Goal: Information Seeking & Learning: Learn about a topic

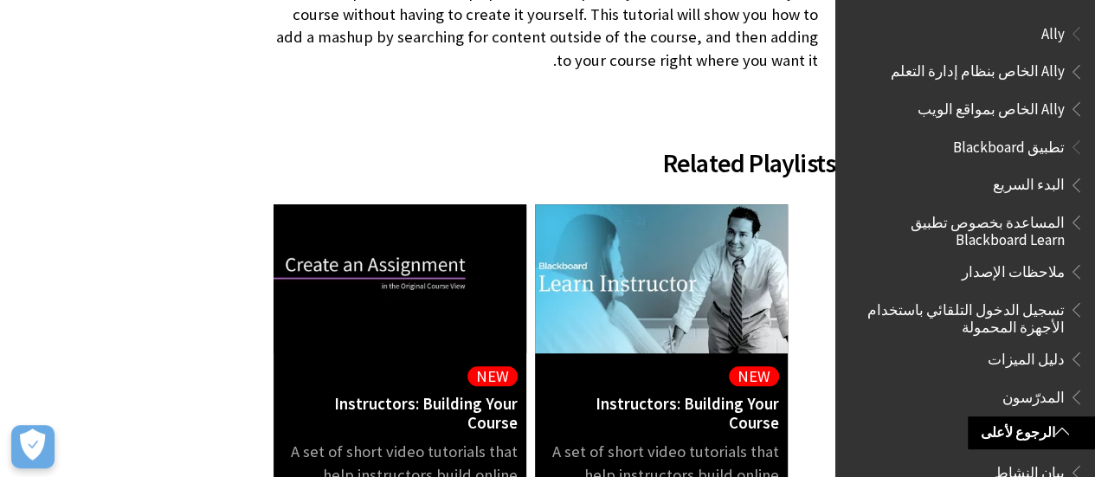
scroll to position [727, 0]
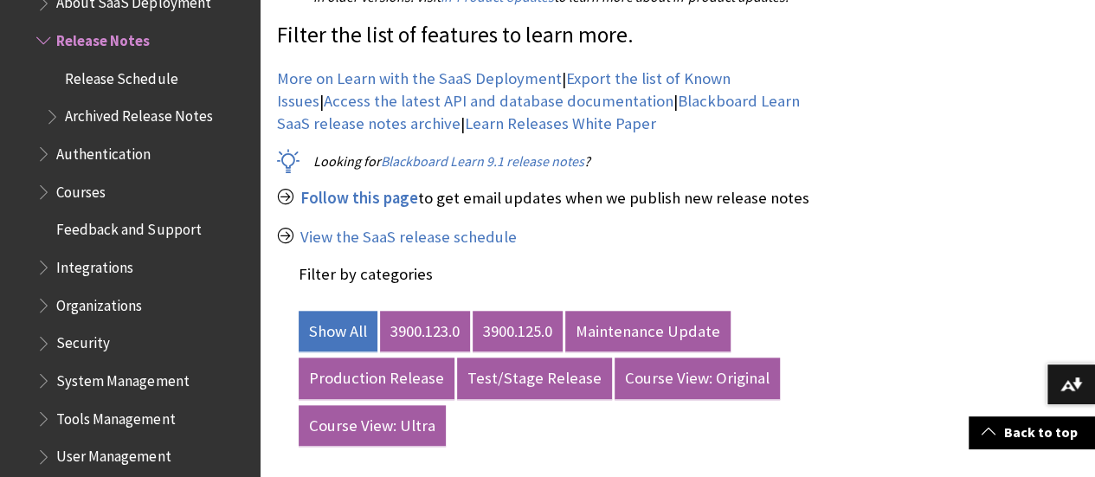
scroll to position [808, 0]
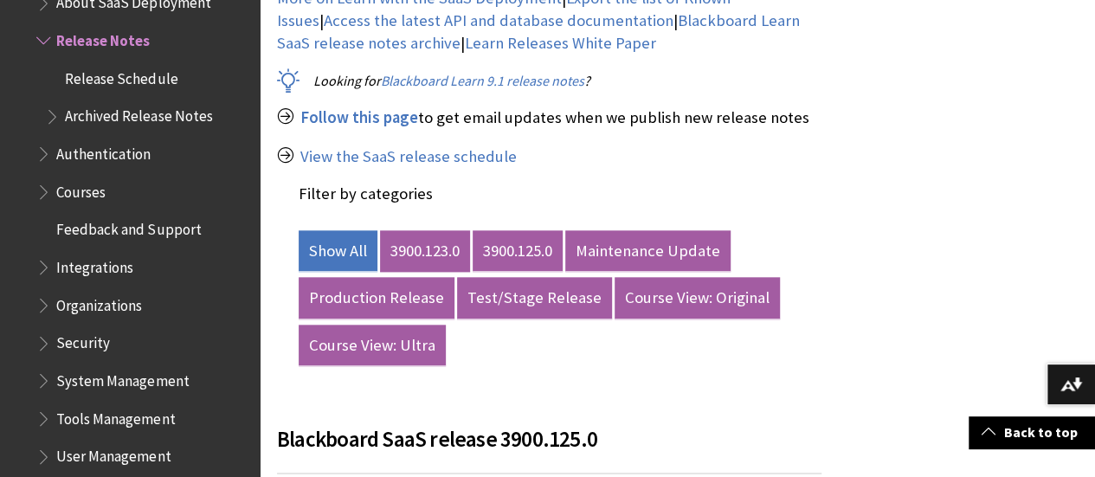
click at [394, 256] on link "3900.123.0" at bounding box center [425, 251] width 90 height 42
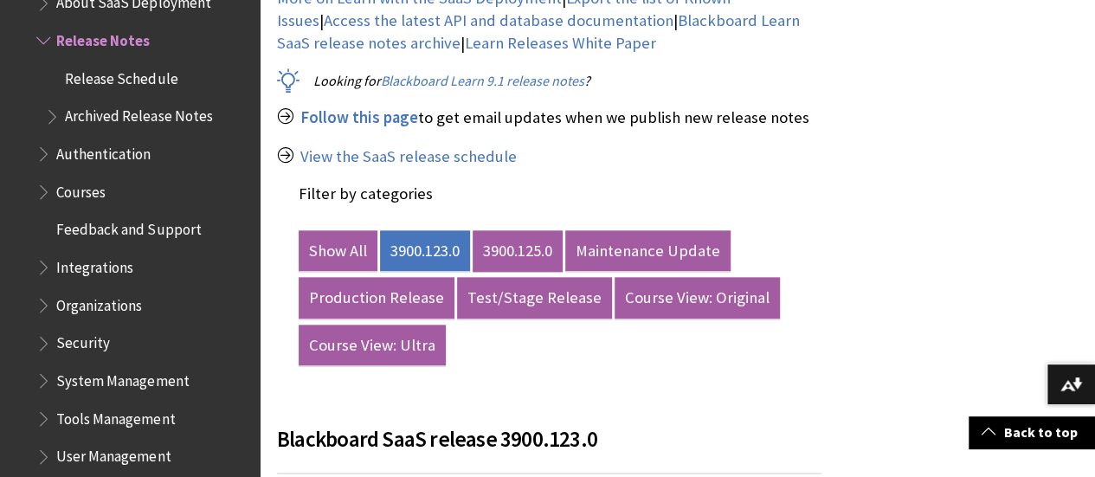
click at [514, 269] on link "3900.125.0" at bounding box center [518, 251] width 90 height 42
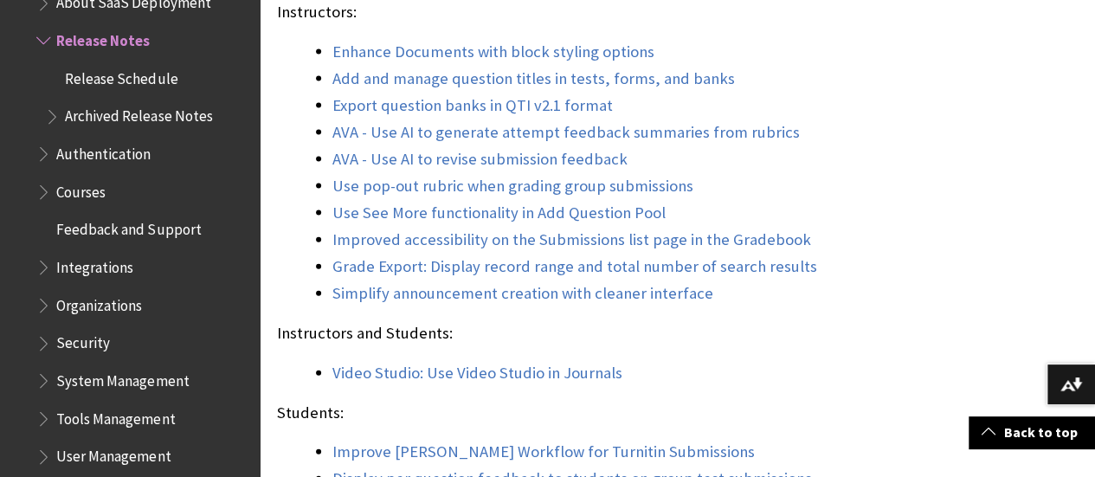
scroll to position [1857, 0]
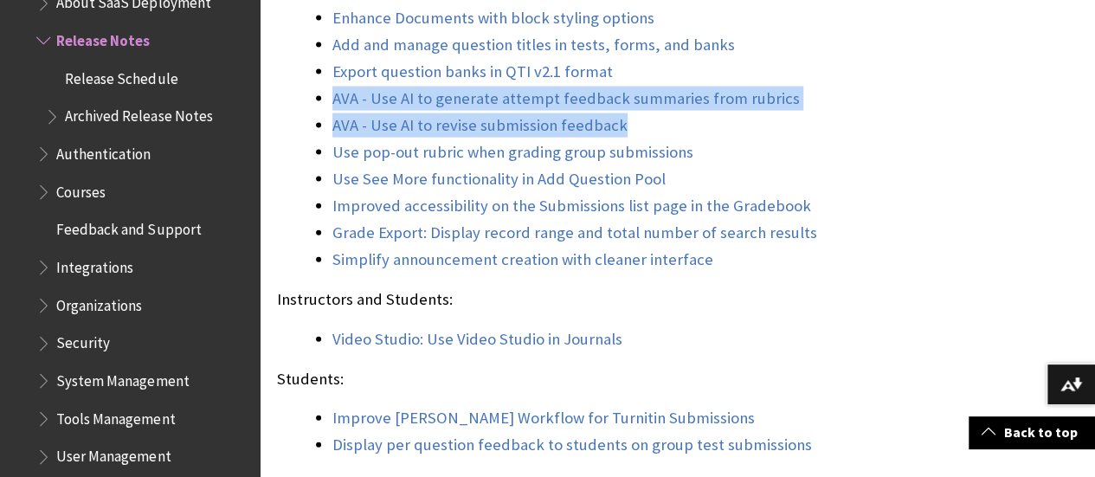
drag, startPoint x: 305, startPoint y: 141, endPoint x: 640, endPoint y: 169, distance: 336.2
click at [640, 169] on ul "Enhance Documents with block styling options Add and manage question titles in …" at bounding box center [549, 139] width 545 height 266
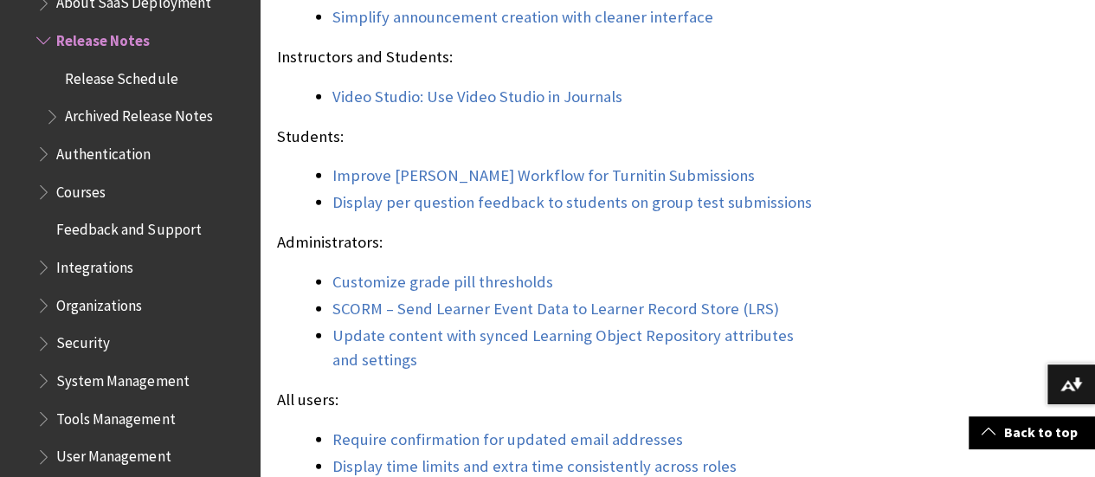
scroll to position [2169, 0]
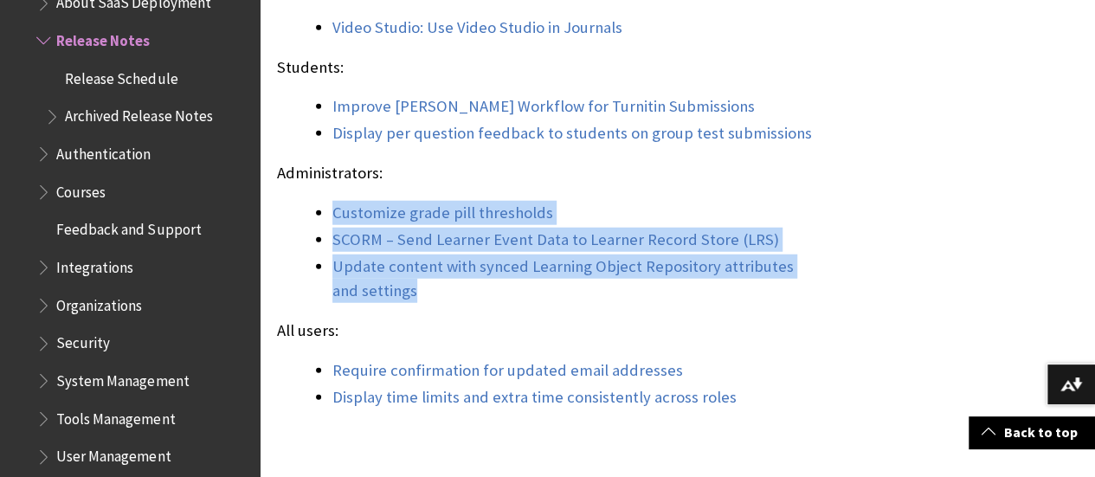
drag, startPoint x: 416, startPoint y: 344, endPoint x: 311, endPoint y: 257, distance: 135.9
click at [287, 267] on ul "Customize grade pill thresholds SCORM – Send Learner Event Data to Learner Reco…" at bounding box center [549, 252] width 545 height 102
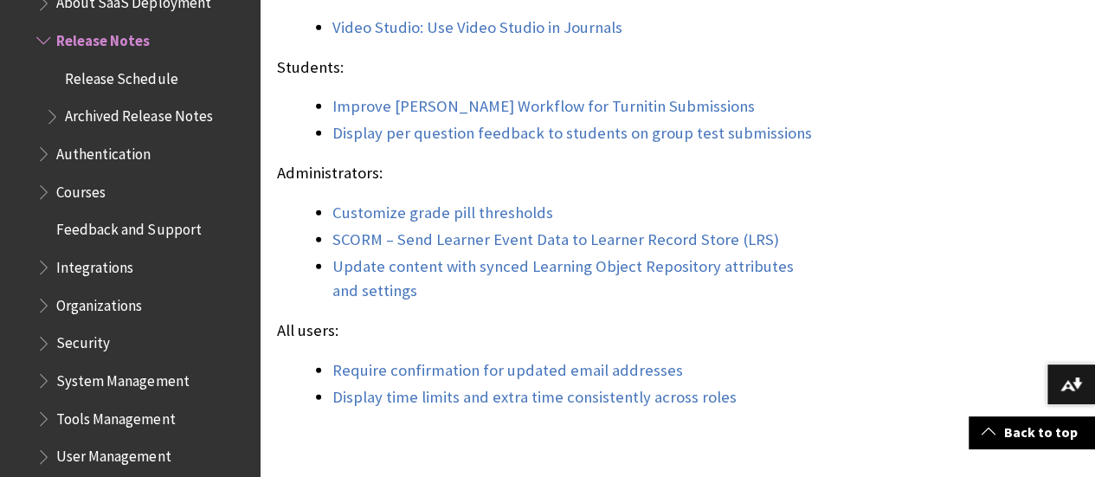
click at [653, 79] on p "Students:" at bounding box center [549, 67] width 545 height 23
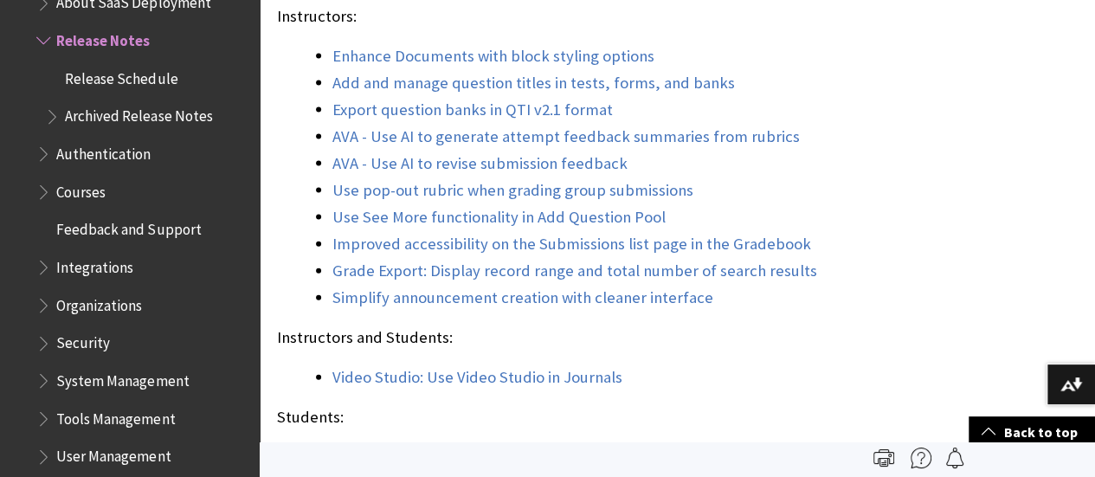
scroll to position [1785, 0]
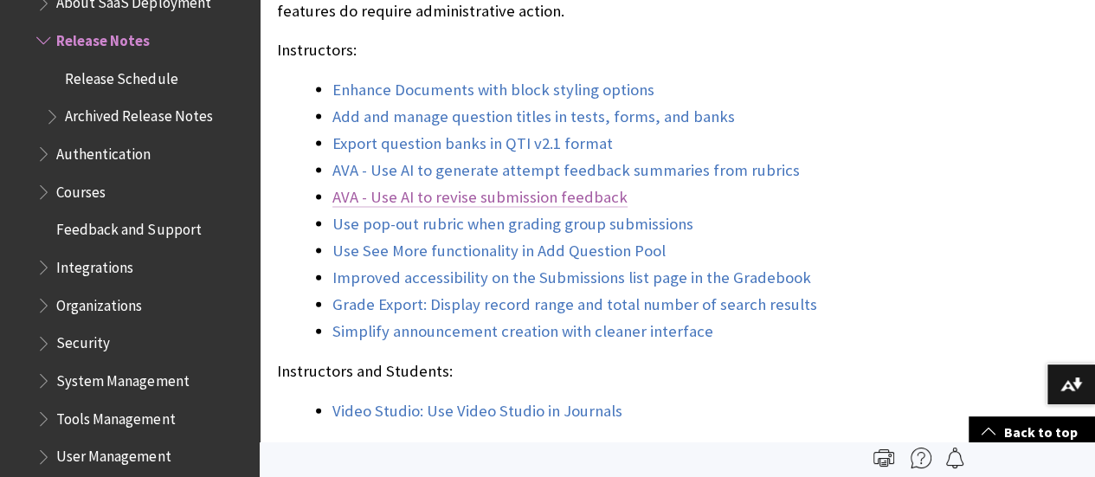
click at [358, 208] on link "AVA - Use AI to revise submission feedback" at bounding box center [479, 197] width 295 height 21
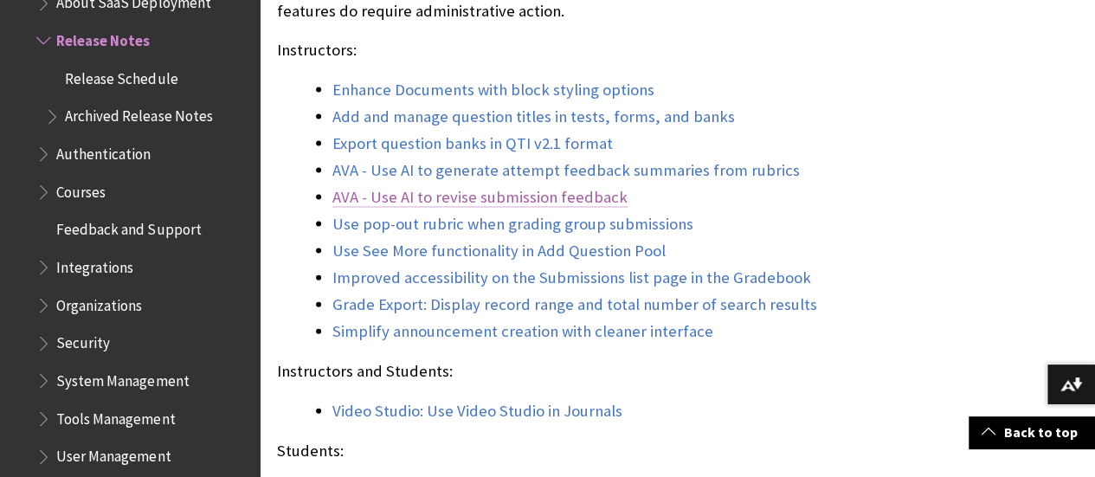
scroll to position [22640, 0]
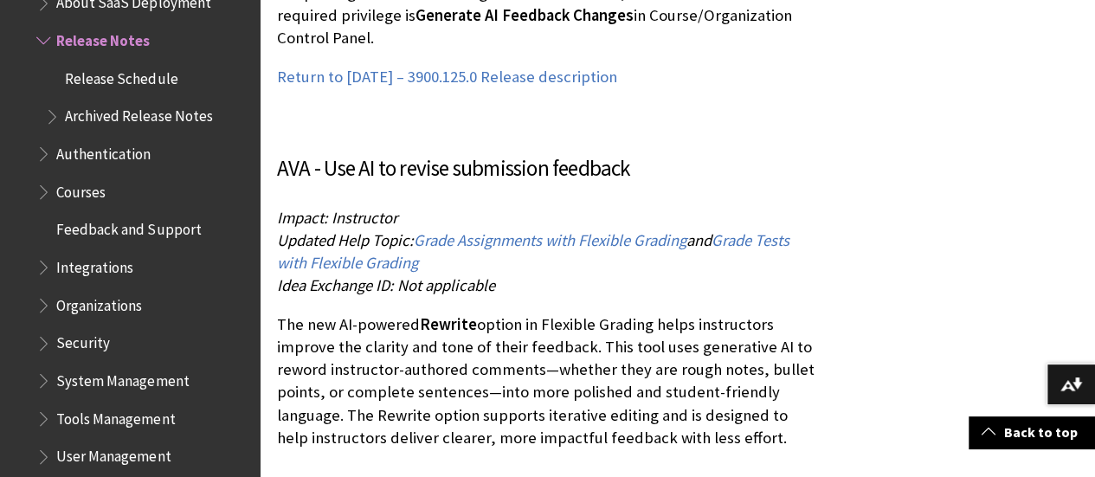
click at [392, 313] on p "The new AI-powered Rewrite option in Flexible Grading helps instructors improve…" at bounding box center [549, 381] width 545 height 136
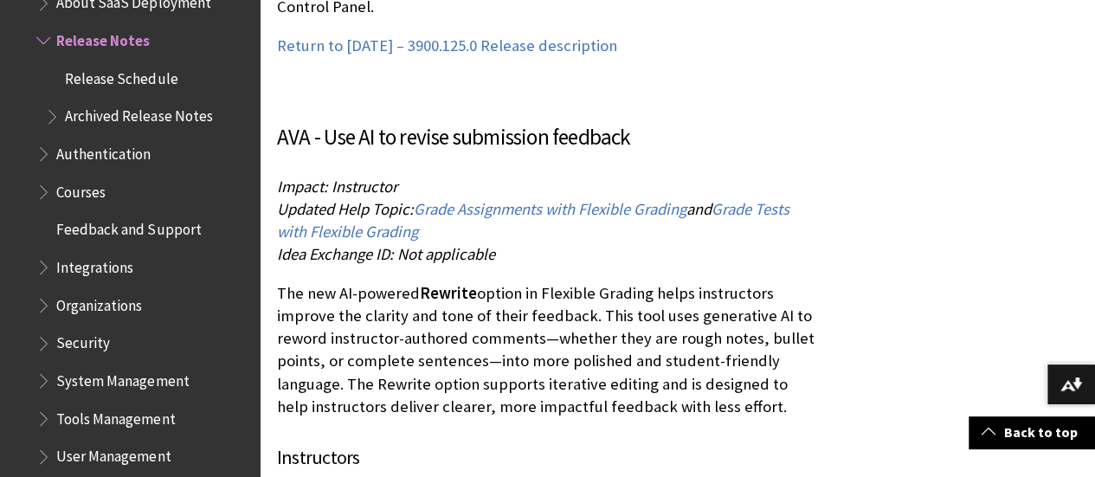
scroll to position [22674, 0]
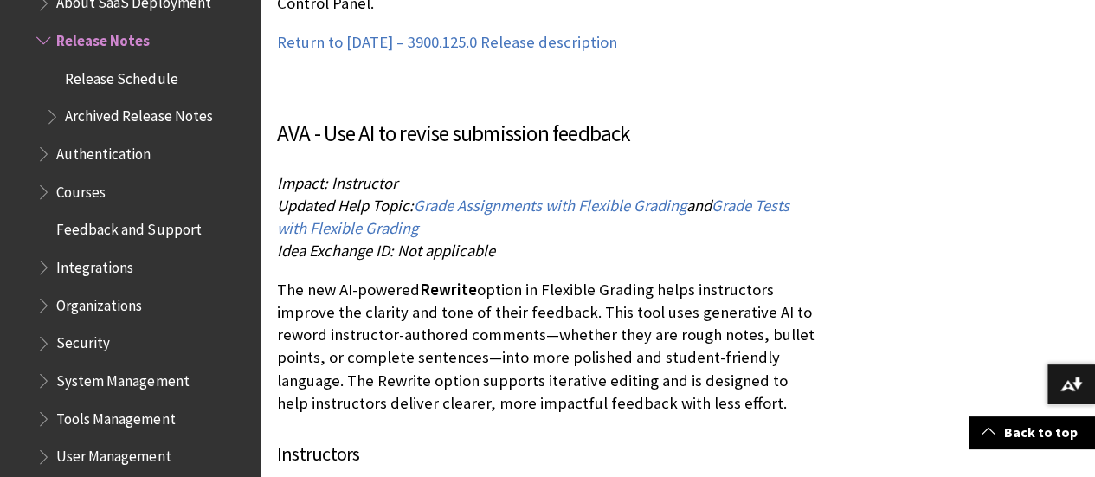
click at [291, 279] on p "The new AI-powered Rewrite option in Flexible Grading helps instructors improve…" at bounding box center [549, 347] width 545 height 136
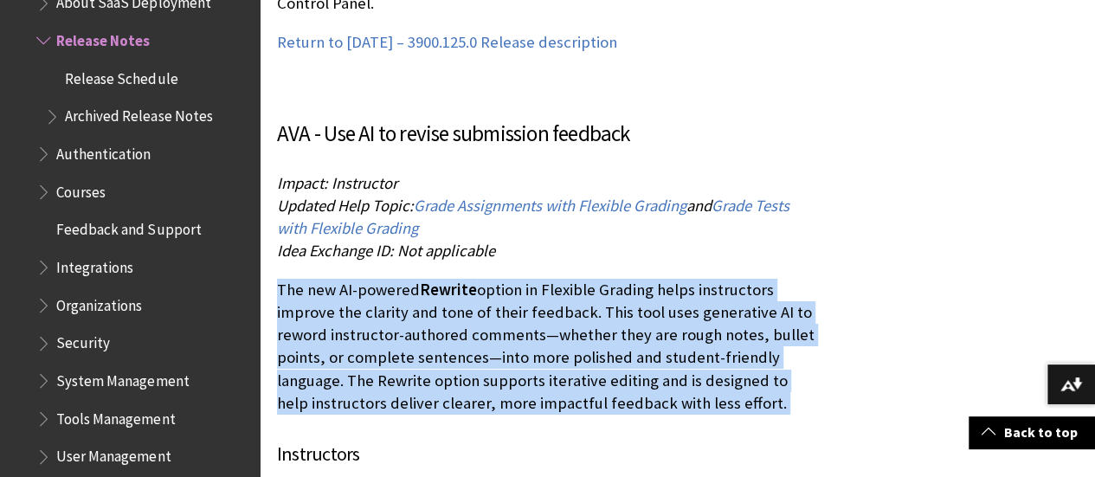
click at [291, 279] on p "The new AI-powered Rewrite option in Flexible Grading helps instructors improve…" at bounding box center [549, 347] width 545 height 136
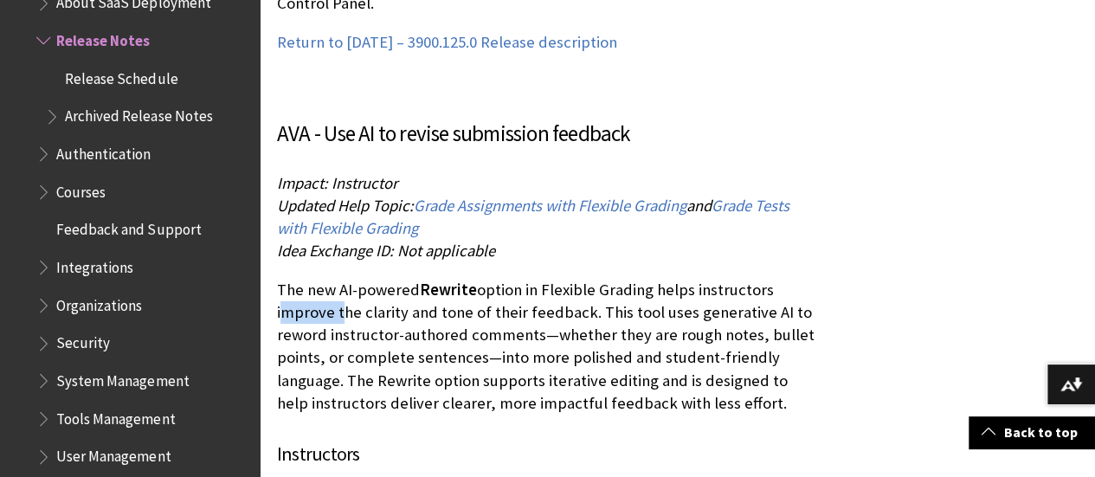
click at [291, 279] on p "The new AI-powered Rewrite option in Flexible Grading helps instructors improve…" at bounding box center [549, 347] width 545 height 136
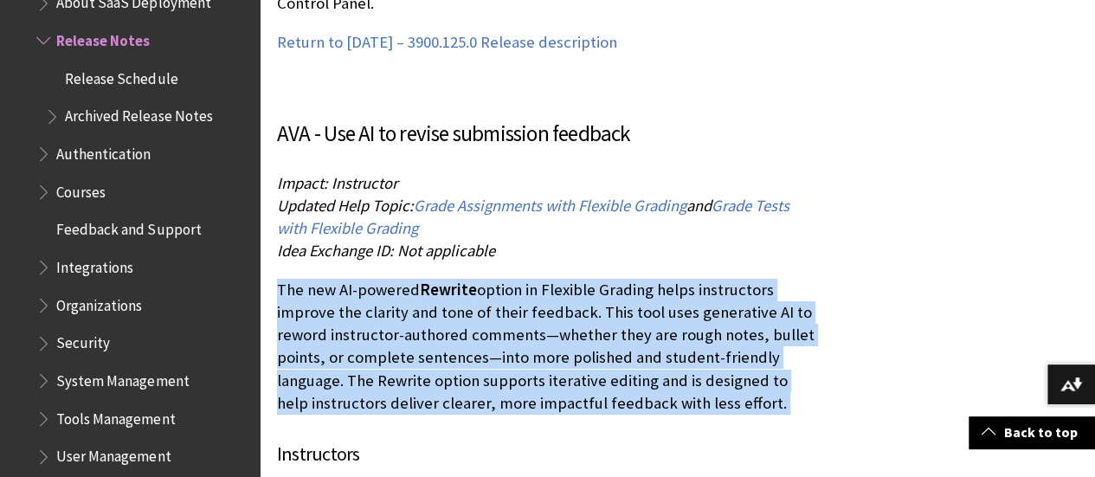
click at [291, 279] on p "The new AI-powered Rewrite option in Flexible Grading helps instructors improve…" at bounding box center [549, 347] width 545 height 136
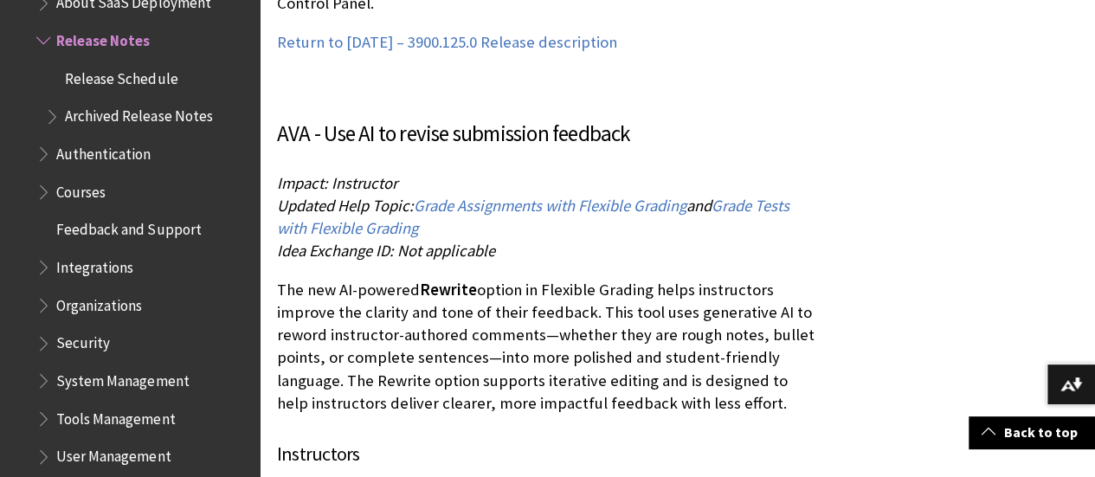
click at [746, 279] on p "The new AI-powered Rewrite option in Flexible Grading helps instructors improve…" at bounding box center [549, 347] width 545 height 136
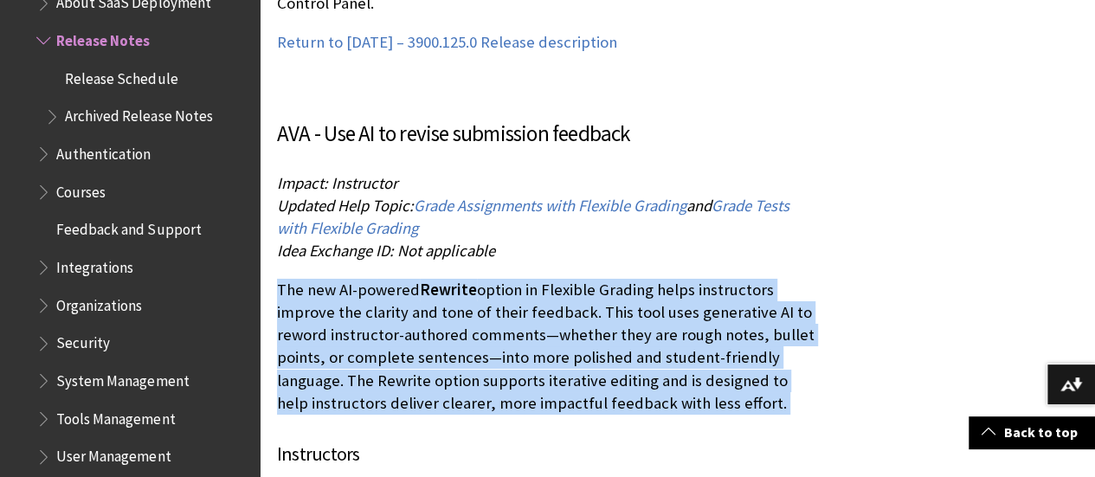
click at [746, 279] on p "The new AI-powered Rewrite option in Flexible Grading helps instructors improve…" at bounding box center [549, 347] width 545 height 136
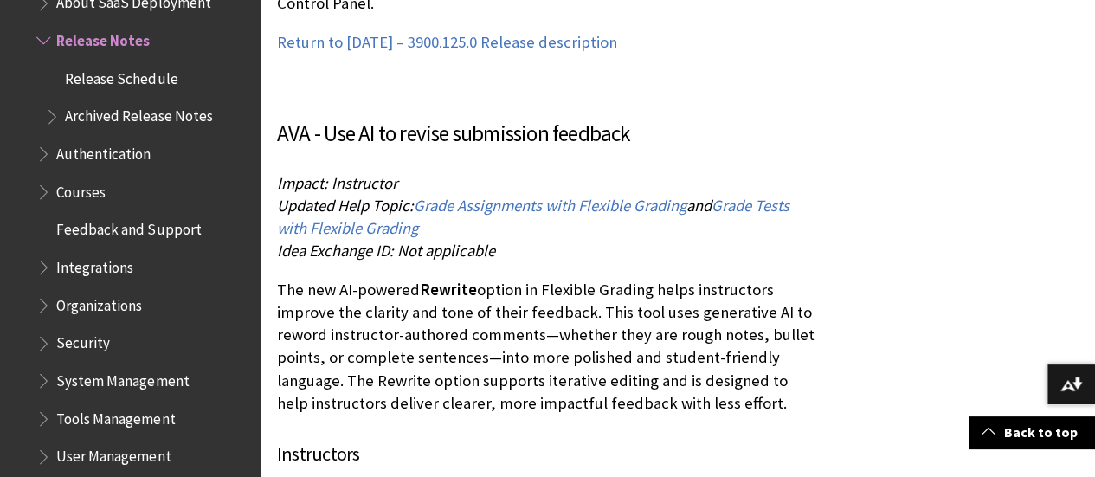
click at [306, 279] on p "The new AI-powered Rewrite option in Flexible Grading helps instructors improve…" at bounding box center [549, 347] width 545 height 136
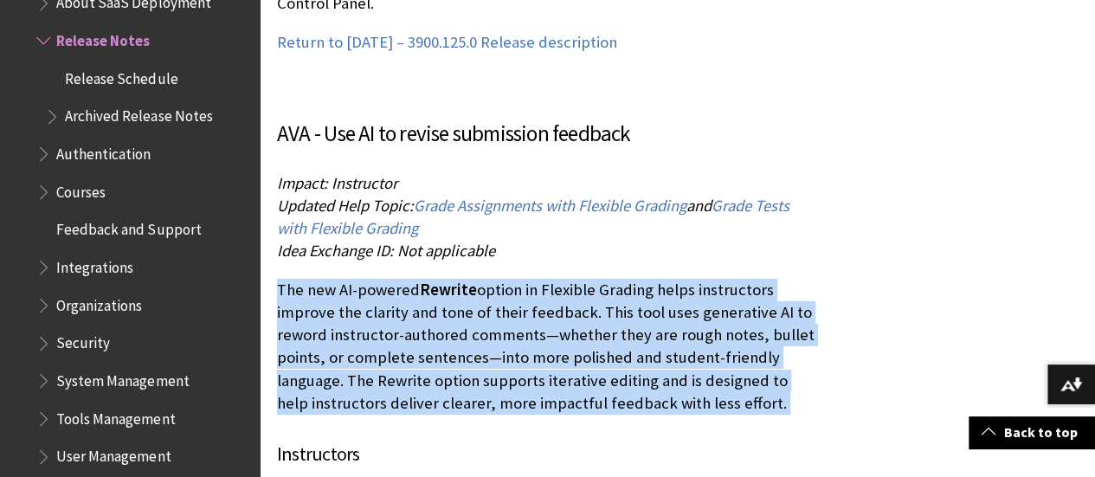
click at [306, 279] on p "The new AI-powered Rewrite option in Flexible Grading helps instructors improve…" at bounding box center [549, 347] width 545 height 136
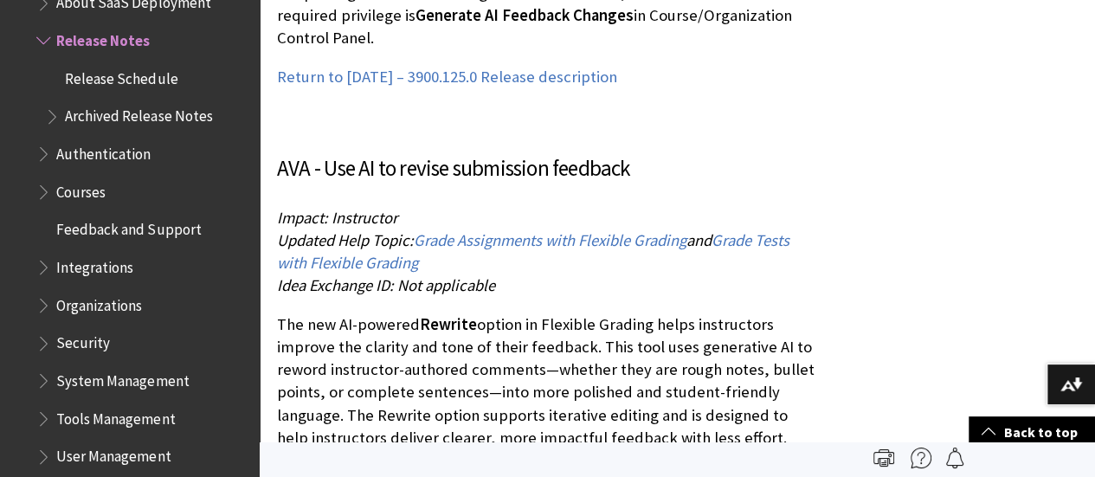
scroll to position [22627, 0]
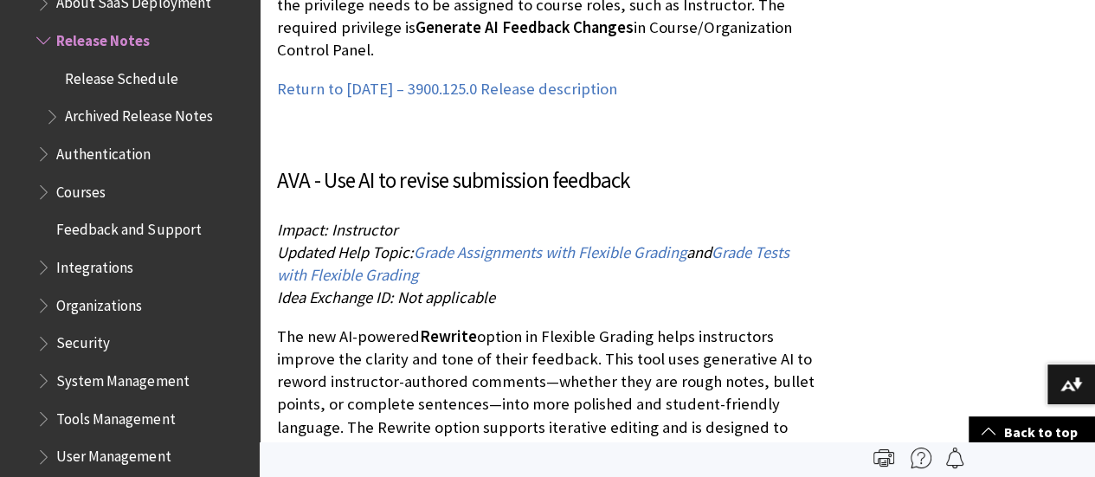
click at [483, 325] on p "The new AI-powered Rewrite option in Flexible Grading helps instructors improve…" at bounding box center [549, 393] width 545 height 136
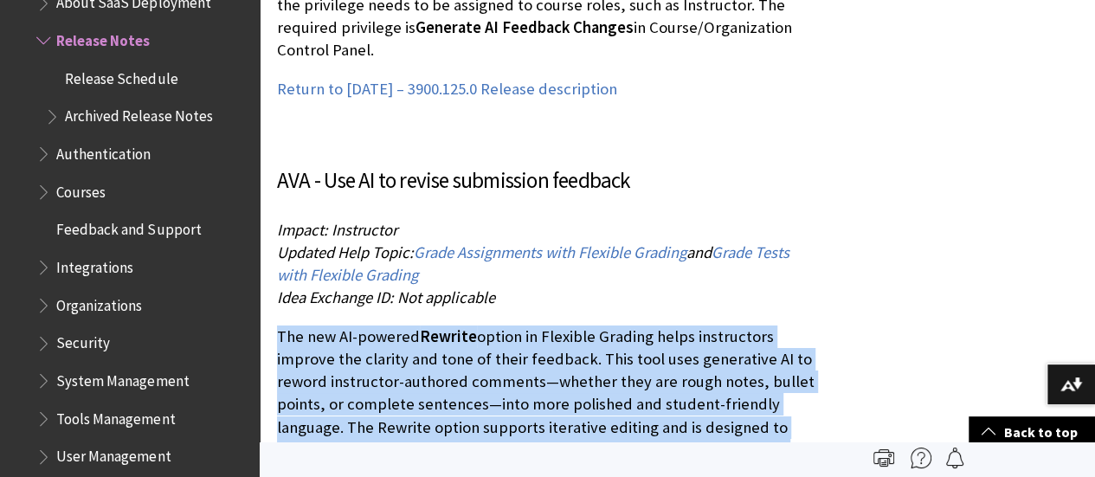
click at [483, 325] on p "The new AI-powered Rewrite option in Flexible Grading helps instructors improve…" at bounding box center [549, 393] width 545 height 136
click at [442, 325] on p "The new AI-powered Rewrite option in Flexible Grading helps instructors improve…" at bounding box center [549, 393] width 545 height 136
drag, startPoint x: 279, startPoint y: 184, endPoint x: 767, endPoint y: 313, distance: 505.0
click at [664, 325] on p "The new AI-powered Rewrite option in Flexible Grading helps instructors improve…" at bounding box center [549, 393] width 545 height 136
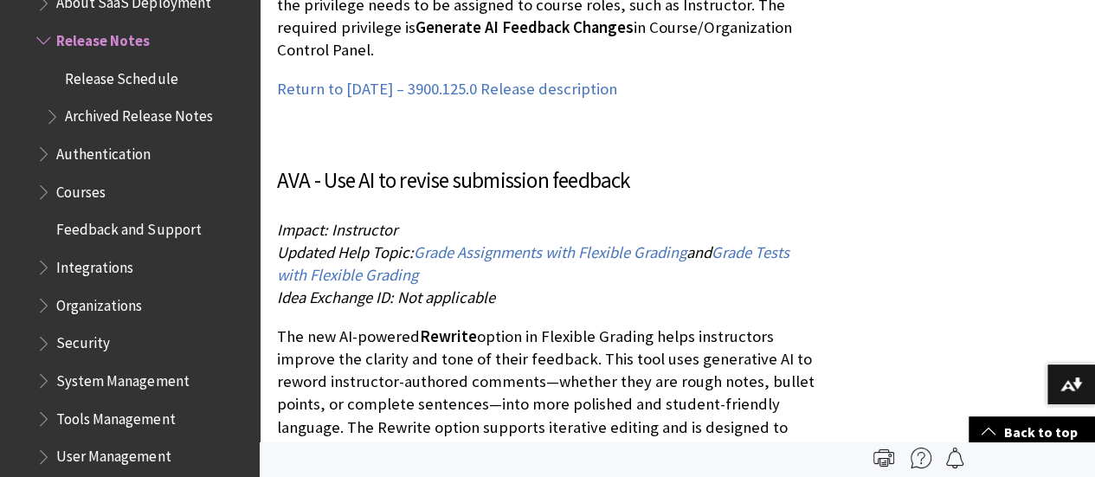
click at [485, 325] on p "The new AI-powered Rewrite option in Flexible Grading helps instructors improve…" at bounding box center [549, 393] width 545 height 136
click at [287, 325] on p "The new AI-powered Rewrite option in Flexible Grading helps instructors improve…" at bounding box center [549, 393] width 545 height 136
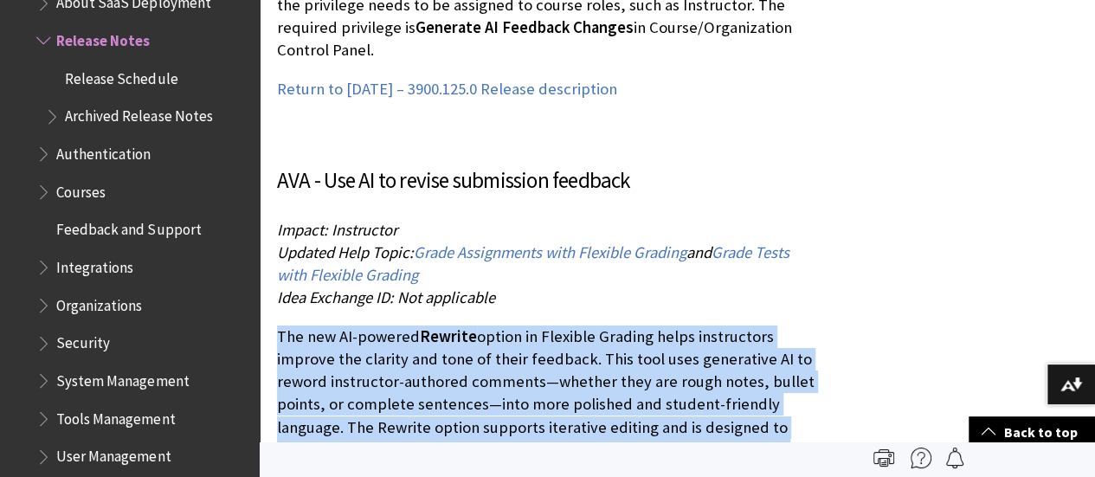
click at [287, 325] on p "The new AI-powered Rewrite option in Flexible Grading helps instructors improve…" at bounding box center [549, 393] width 545 height 136
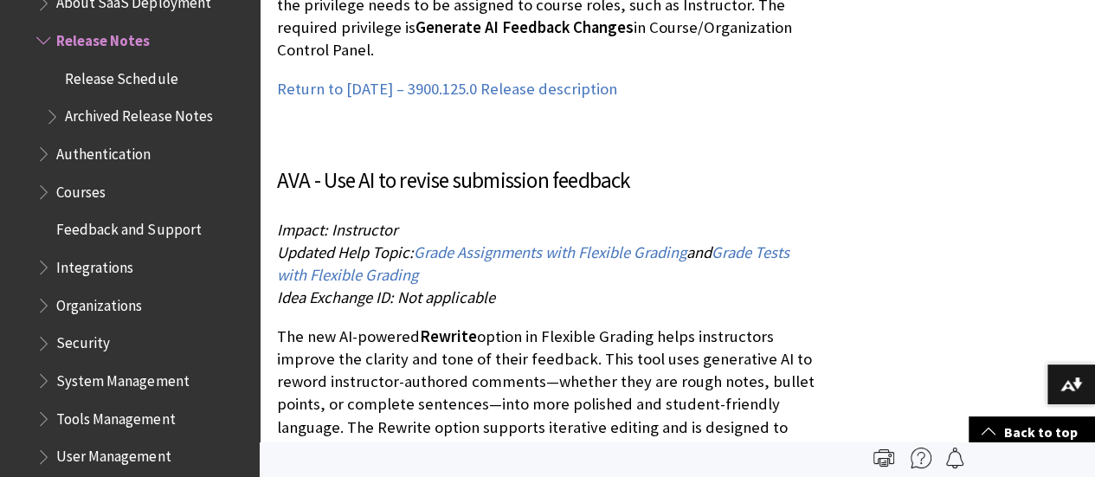
click at [455, 325] on p "The new AI-powered Rewrite option in Flexible Grading helps instructors improve…" at bounding box center [549, 393] width 545 height 136
click at [372, 325] on p "The new AI-powered Rewrite option in Flexible Grading helps instructors improve…" at bounding box center [549, 393] width 545 height 136
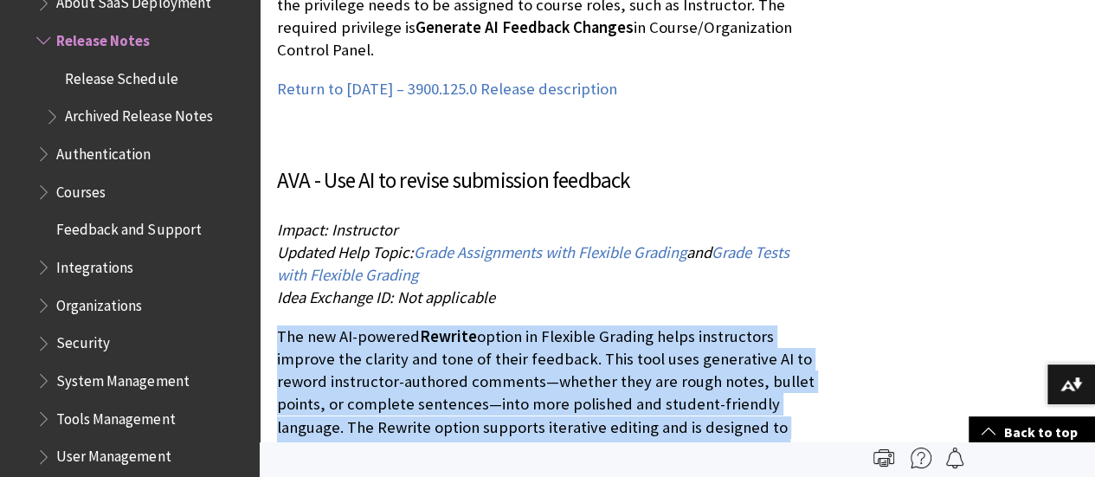
click at [372, 325] on p "The new AI-powered Rewrite option in Flexible Grading helps instructors improve…" at bounding box center [549, 393] width 545 height 136
click at [364, 325] on p "The new AI-powered Rewrite option in Flexible Grading helps instructors improve…" at bounding box center [549, 393] width 545 height 136
